Goal: Task Accomplishment & Management: Use online tool/utility

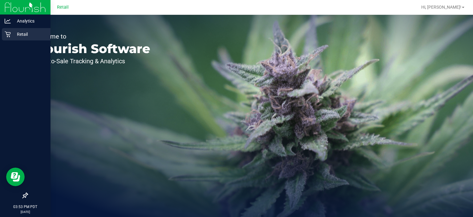
click at [7, 38] on div "Retail" at bounding box center [26, 34] width 49 height 12
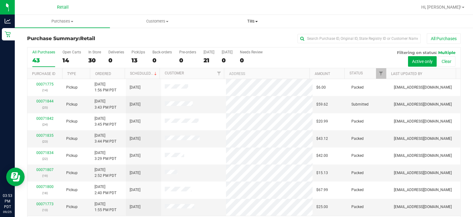
click at [256, 21] on span at bounding box center [256, 21] width 2 height 1
click at [233, 38] on span "Manage tills" at bounding box center [226, 36] width 42 height 5
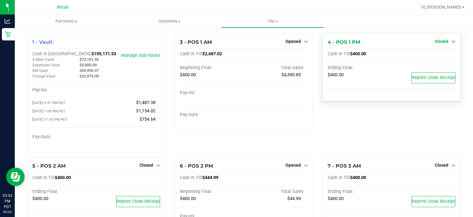
click at [442, 39] on span "Closed" at bounding box center [442, 41] width 14 height 5
click at [436, 56] on link "Open Till" at bounding box center [441, 54] width 16 height 5
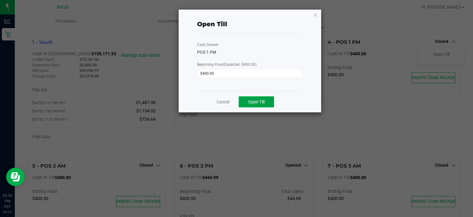
click at [258, 100] on span "Open Till" at bounding box center [256, 101] width 16 height 5
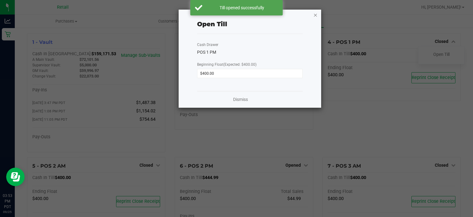
click at [316, 15] on icon "button" at bounding box center [316, 14] width 4 height 7
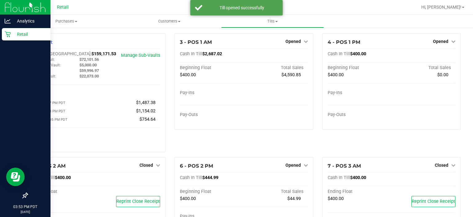
click at [11, 35] on p "Retail" at bounding box center [29, 33] width 37 height 7
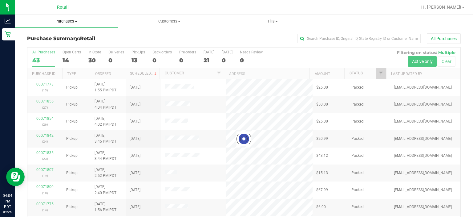
click at [107, 16] on uib-tab-heading "Purchases Summary of purchases Fulfillment All purchases" at bounding box center [66, 21] width 103 height 13
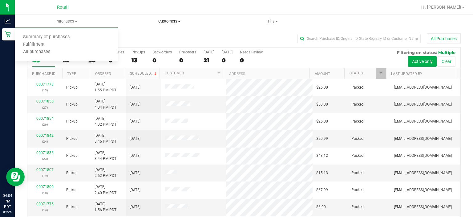
click at [128, 16] on uib-tab-heading "Customers All customers Add a new customer" at bounding box center [169, 21] width 103 height 12
